Goal: Check status: Check status

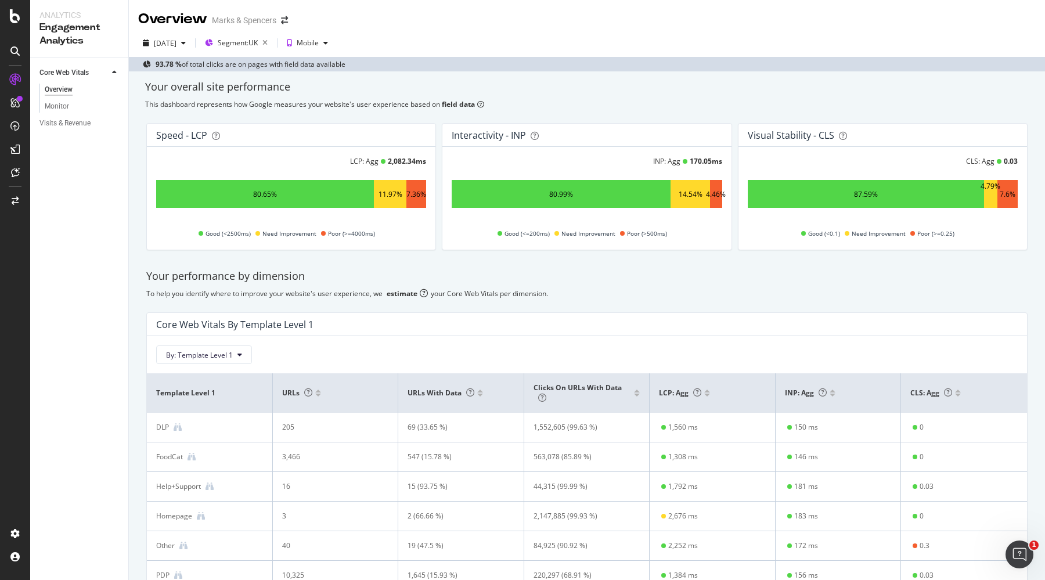
click at [154, 32] on div "[DATE] Segment: [GEOGRAPHIC_DATA] Mobile 93.78 % of total clicks are on pages w…" at bounding box center [587, 50] width 916 height 42
click at [157, 41] on div "[DATE]" at bounding box center [165, 43] width 23 height 10
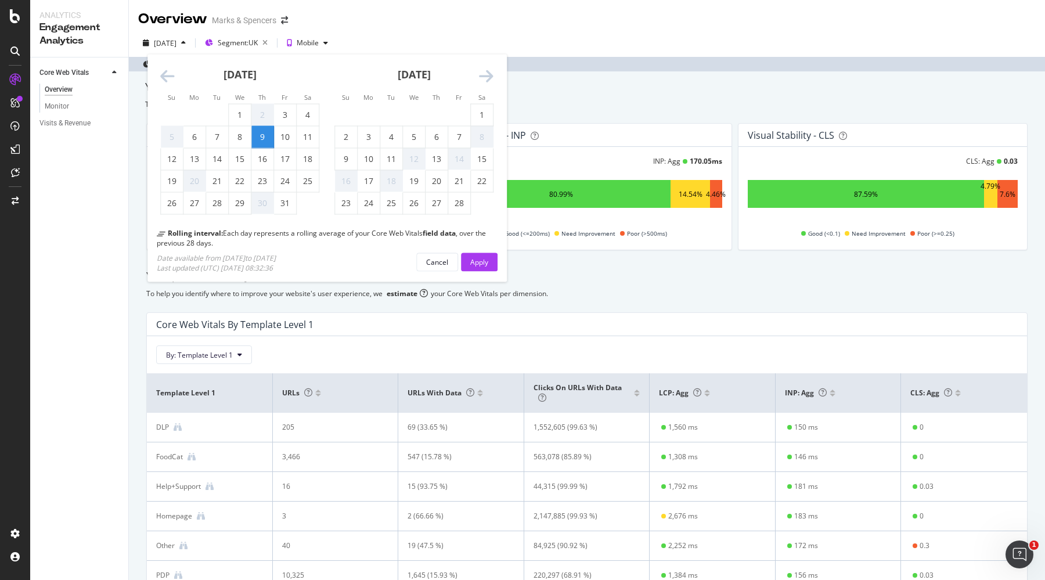
click at [493, 75] on icon "Move forward to switch to the next month." at bounding box center [486, 77] width 15 height 16
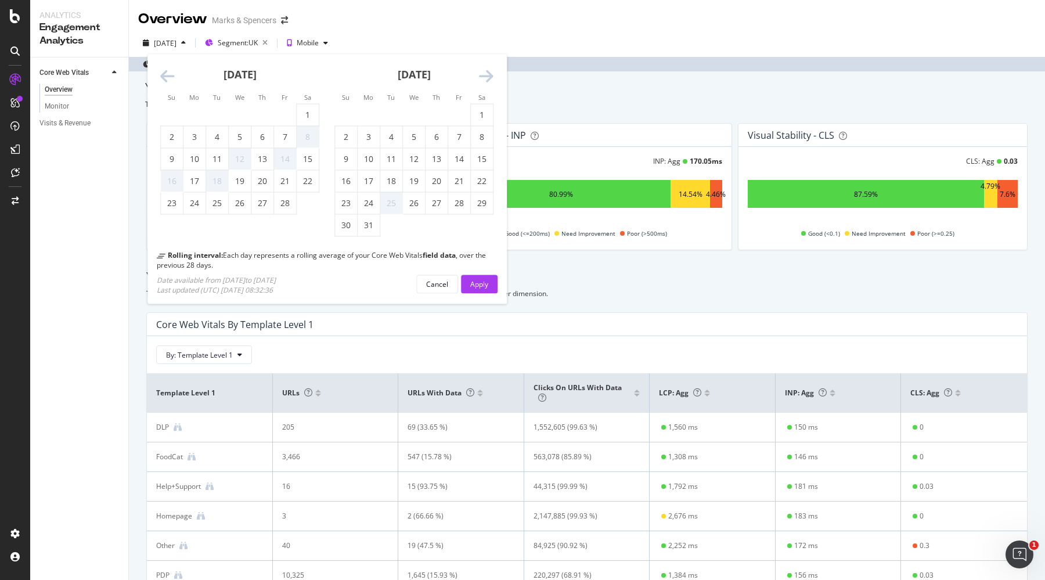
click at [493, 75] on icon "Move forward to switch to the next month." at bounding box center [486, 77] width 15 height 16
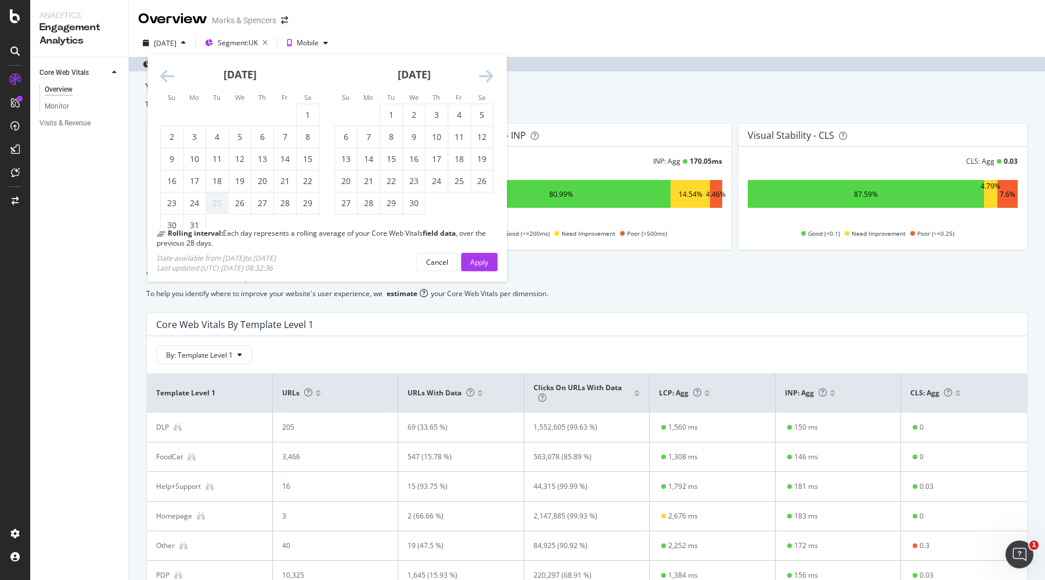
click at [493, 75] on icon "Move forward to switch to the next month." at bounding box center [486, 77] width 15 height 16
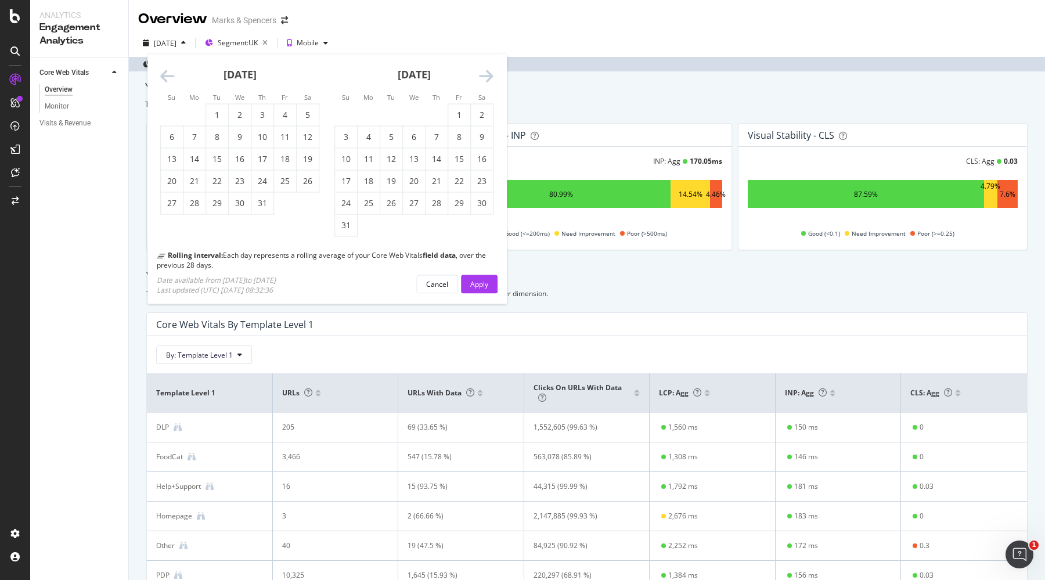
click at [493, 75] on icon "Move forward to switch to the next month." at bounding box center [486, 77] width 15 height 16
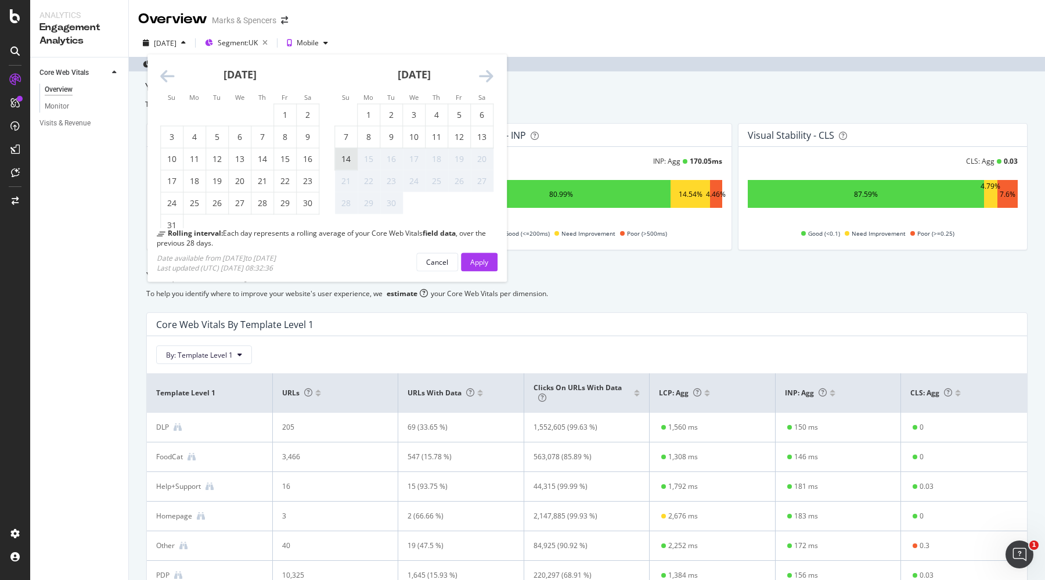
click at [337, 157] on div "14" at bounding box center [346, 159] width 22 height 12
click at [476, 259] on div "Apply" at bounding box center [479, 262] width 18 height 10
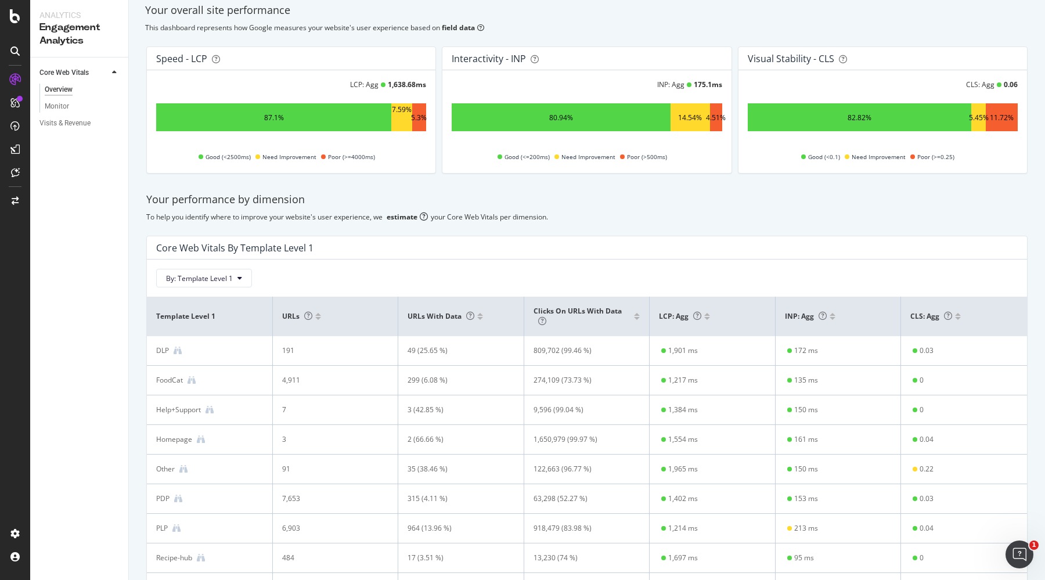
scroll to position [218, 0]
